Goal: Check status

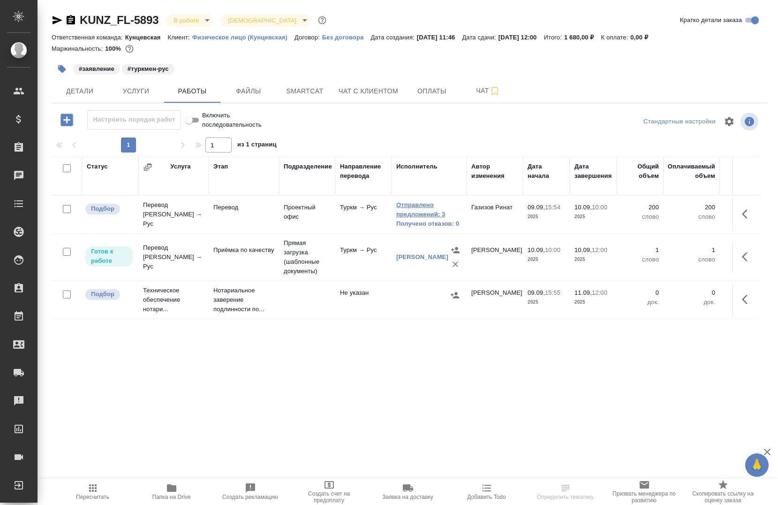
click at [409, 218] on link "Отправлено предложений: 3" at bounding box center [429, 209] width 66 height 19
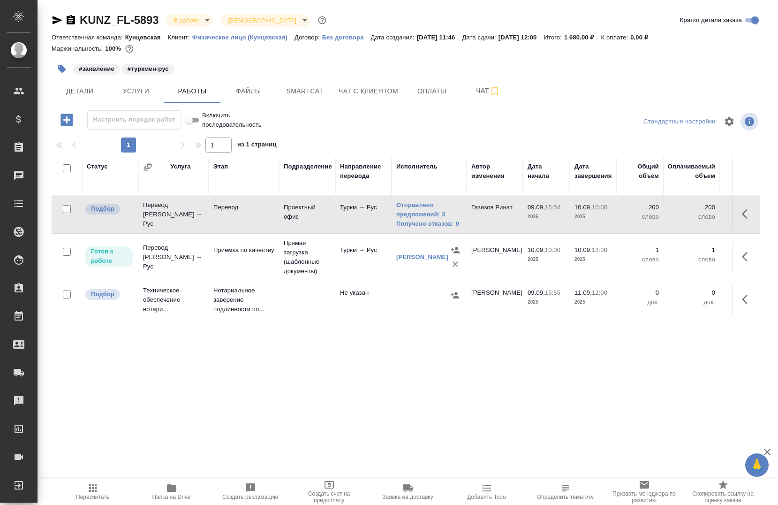
click at [54, 23] on icon "button" at bounding box center [58, 20] width 10 height 8
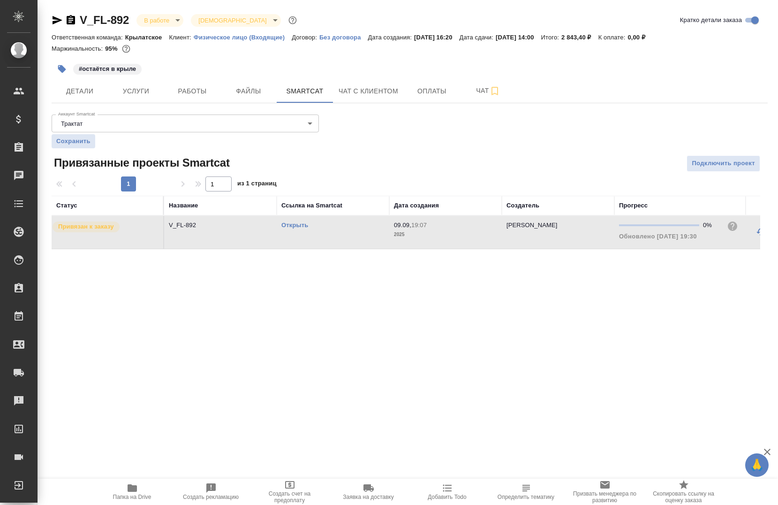
click at [58, 18] on icon "button" at bounding box center [57, 20] width 11 height 11
